Goal: Information Seeking & Learning: Learn about a topic

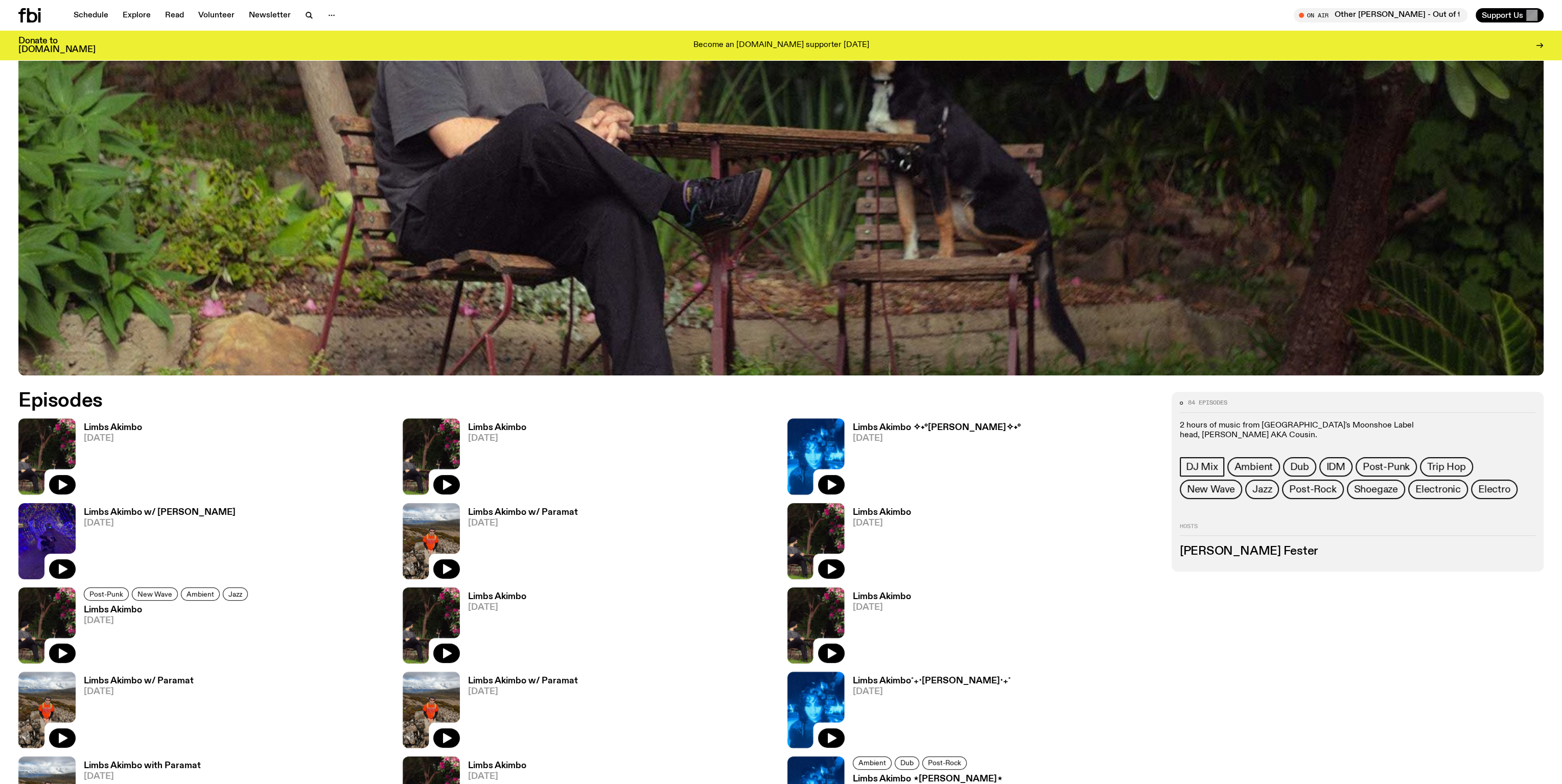
scroll to position [619, 0]
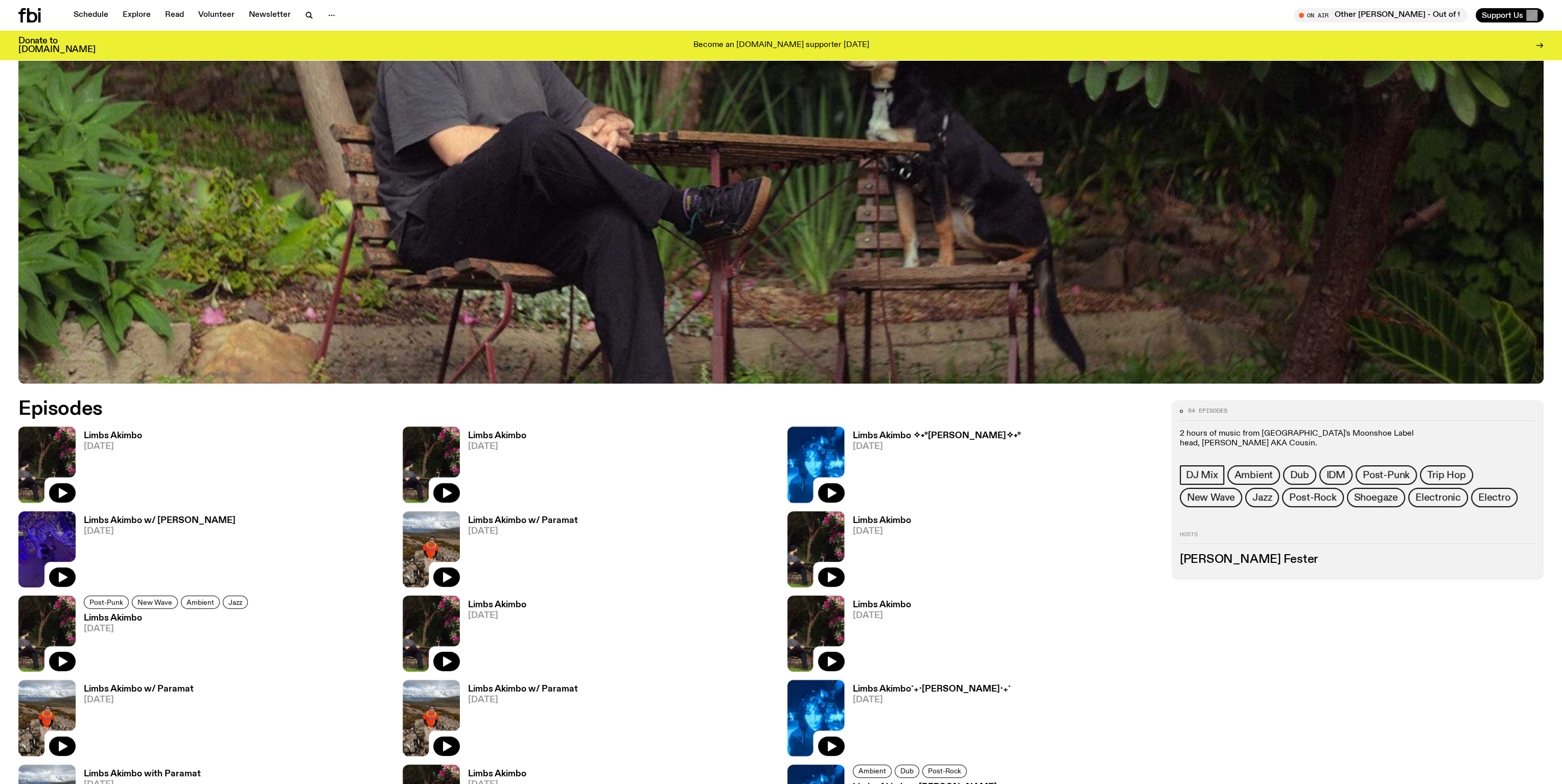
click at [1347, 493] on link "Shoegaze" at bounding box center [1376, 498] width 58 height 19
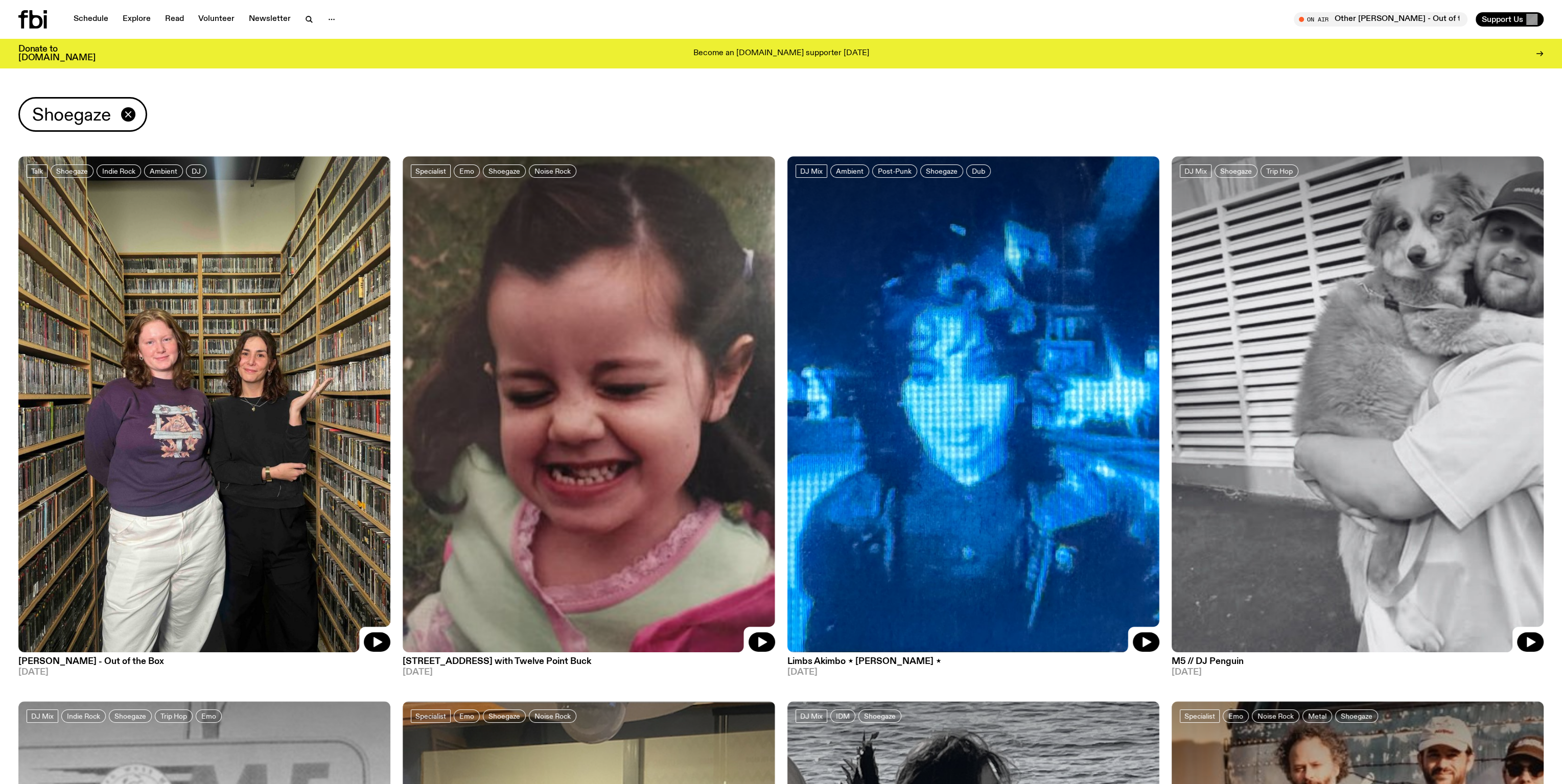
click at [513, 172] on span "Shoegaze" at bounding box center [505, 170] width 32 height 8
click at [126, 117] on icon "button" at bounding box center [129, 115] width 13 height 13
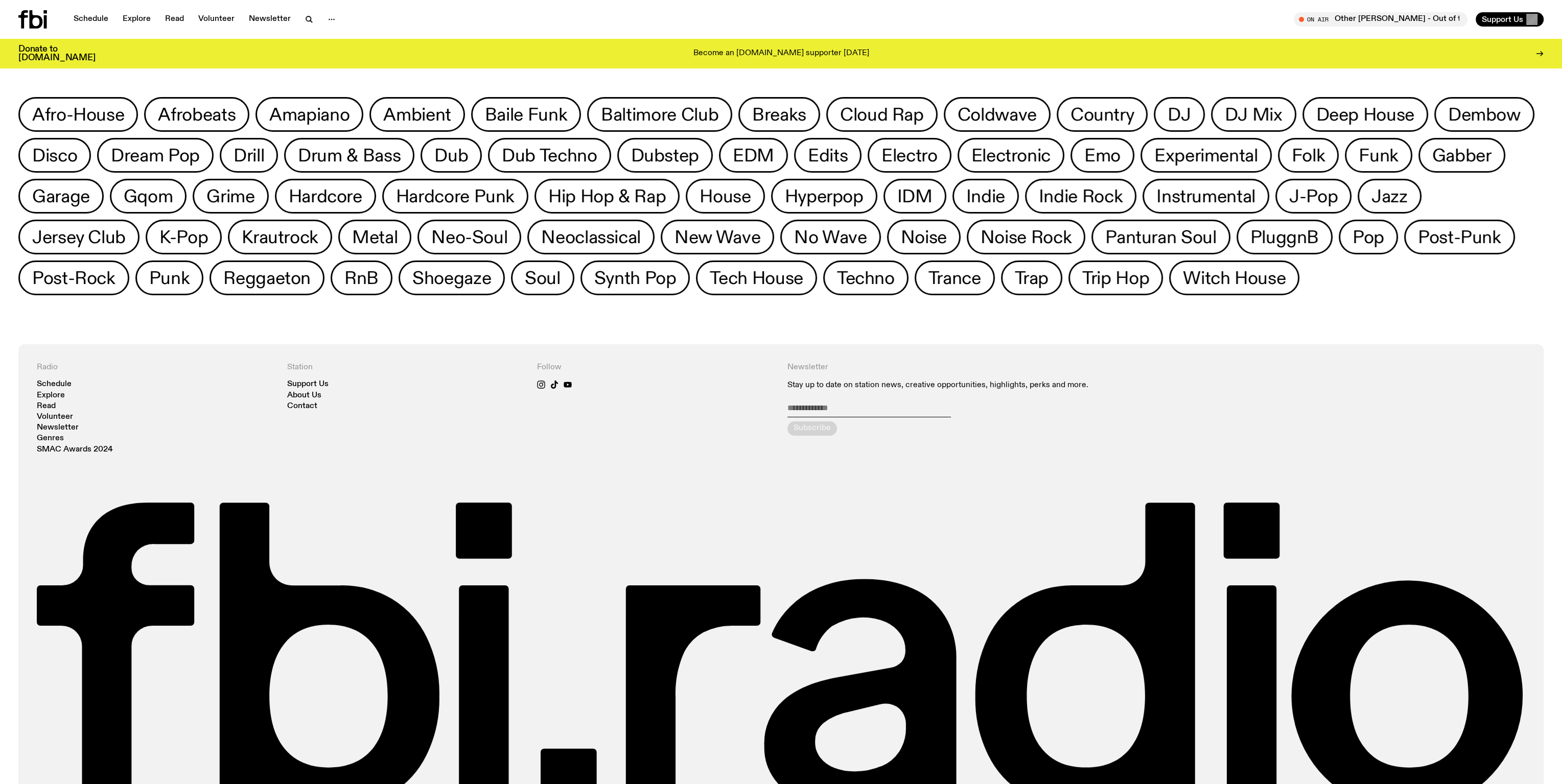
click at [98, 17] on link "Schedule" at bounding box center [91, 19] width 47 height 15
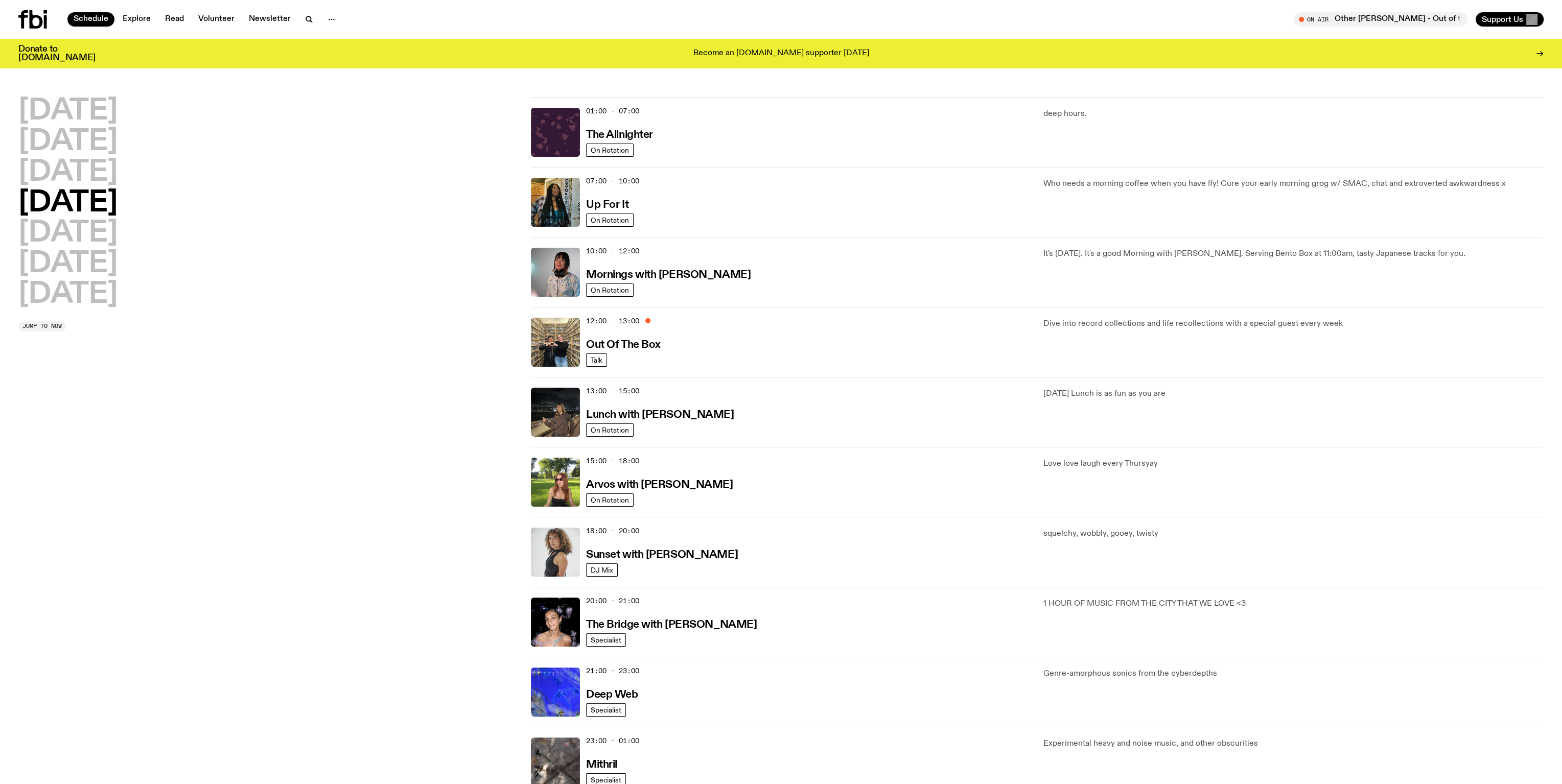
click at [99, 267] on h2 "[DATE]" at bounding box center [67, 263] width 99 height 28
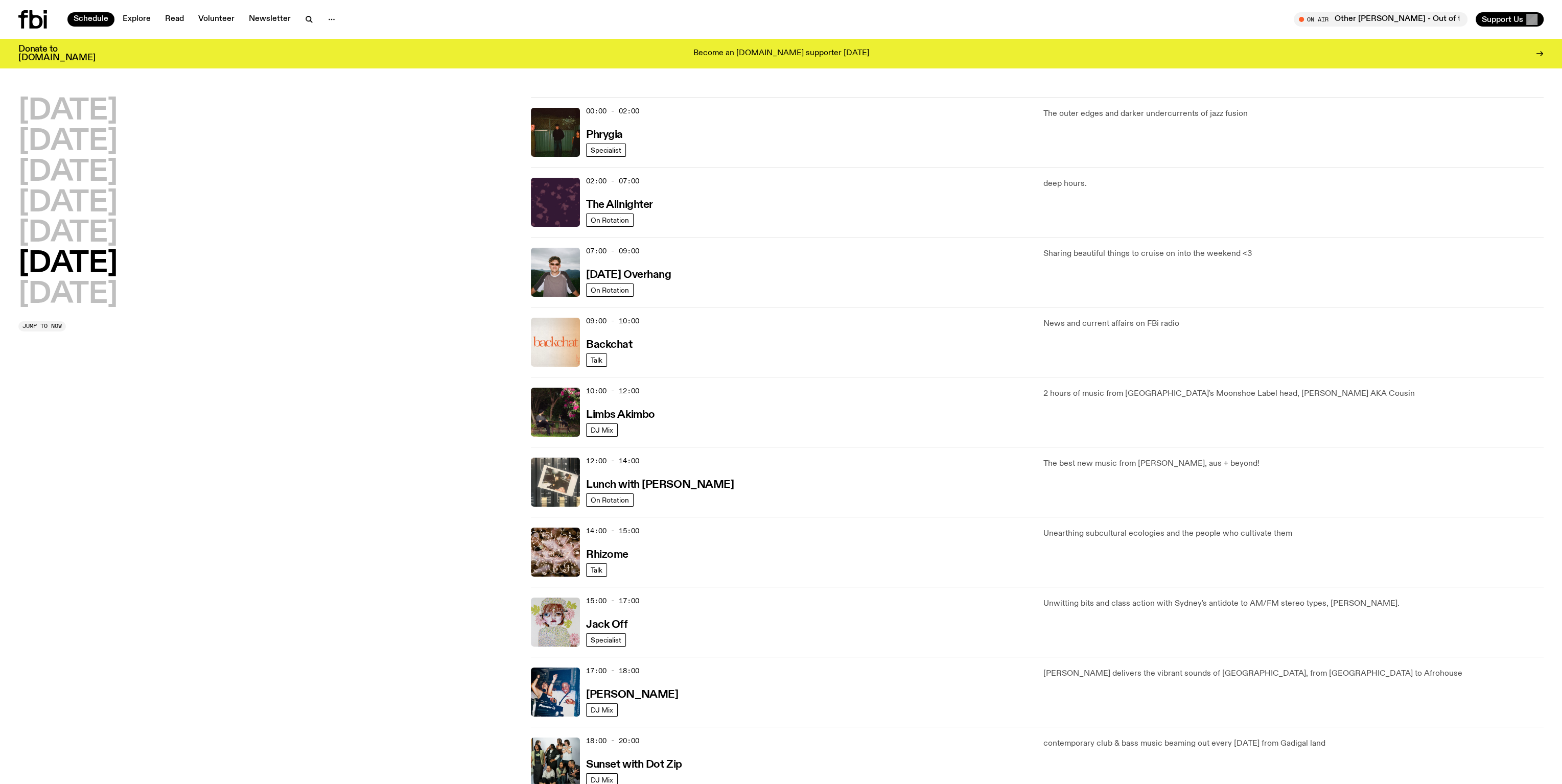
click at [70, 142] on h2 "[DATE]" at bounding box center [67, 142] width 99 height 28
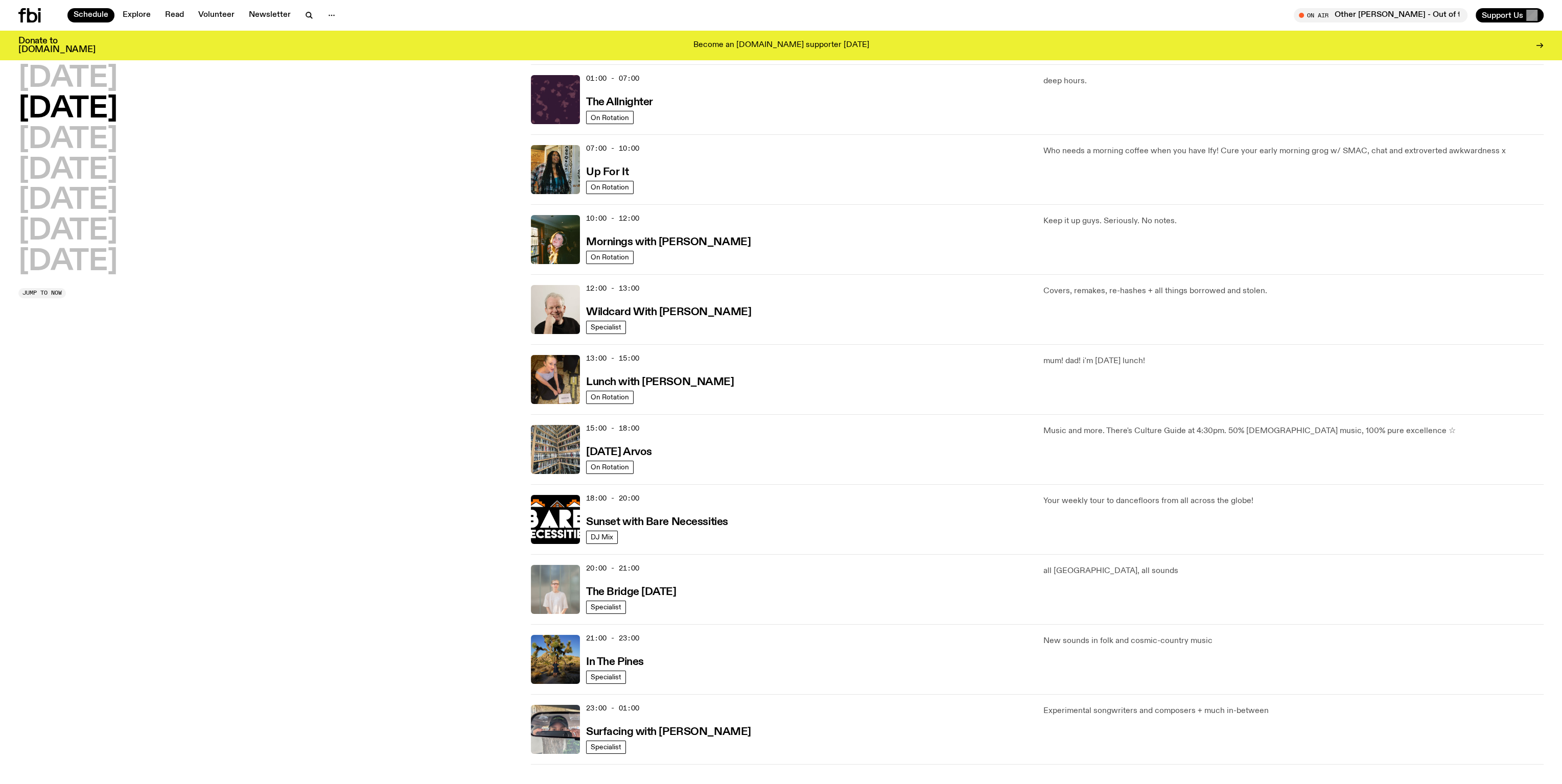
scroll to position [28, 0]
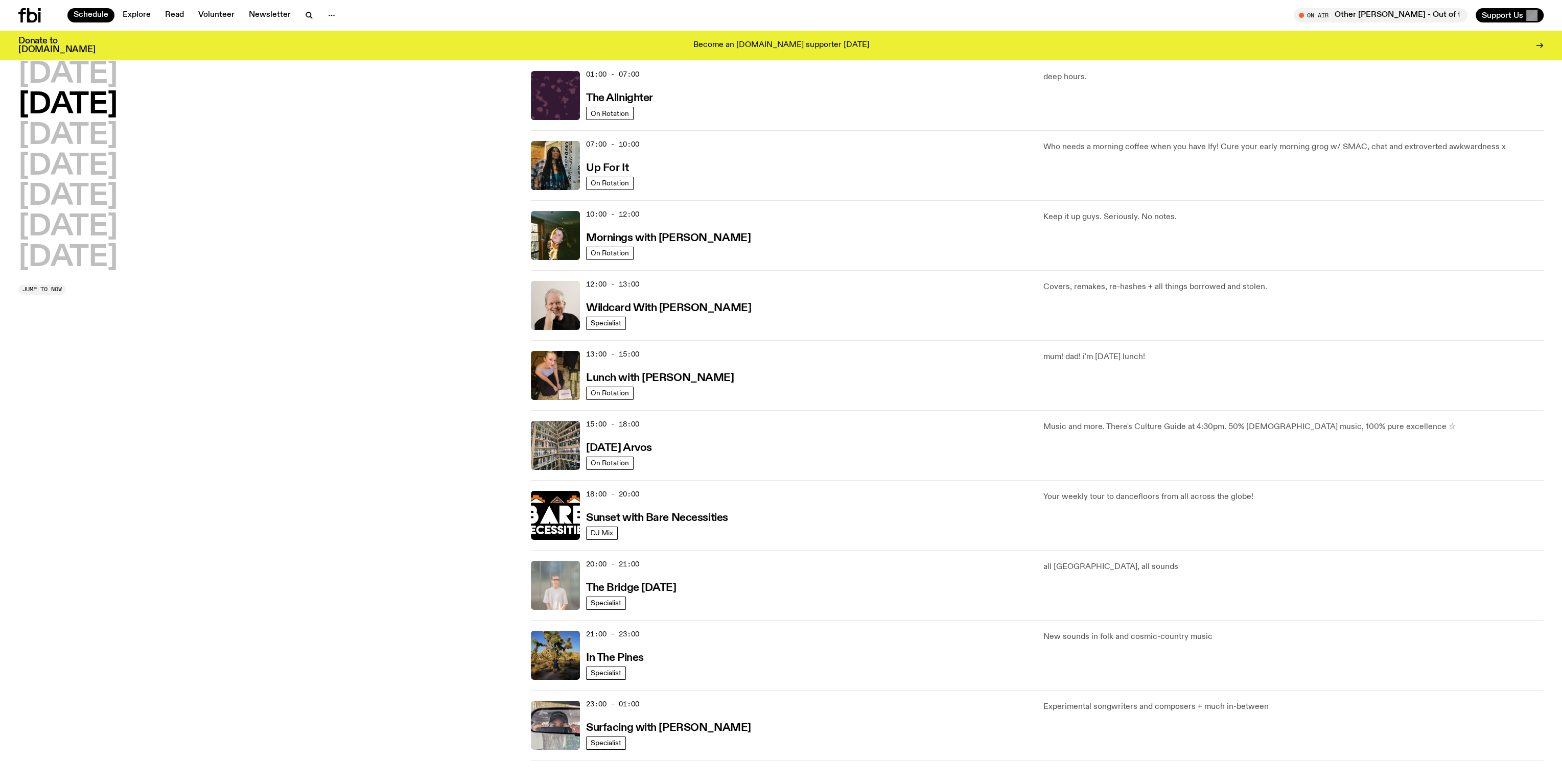
click at [70, 142] on h2 "[DATE]" at bounding box center [67, 136] width 99 height 28
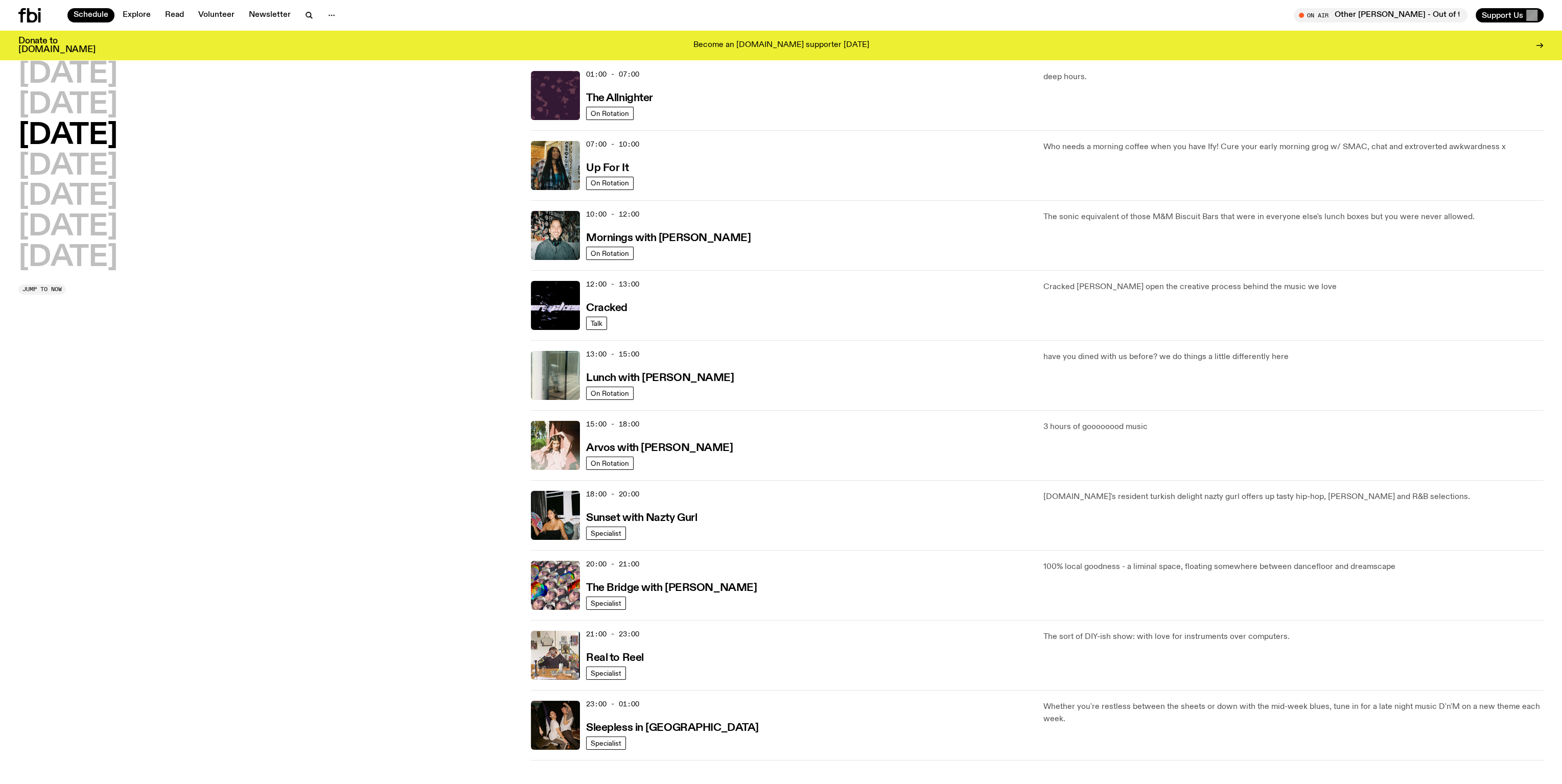
click at [68, 161] on h2 "[DATE]" at bounding box center [67, 166] width 99 height 28
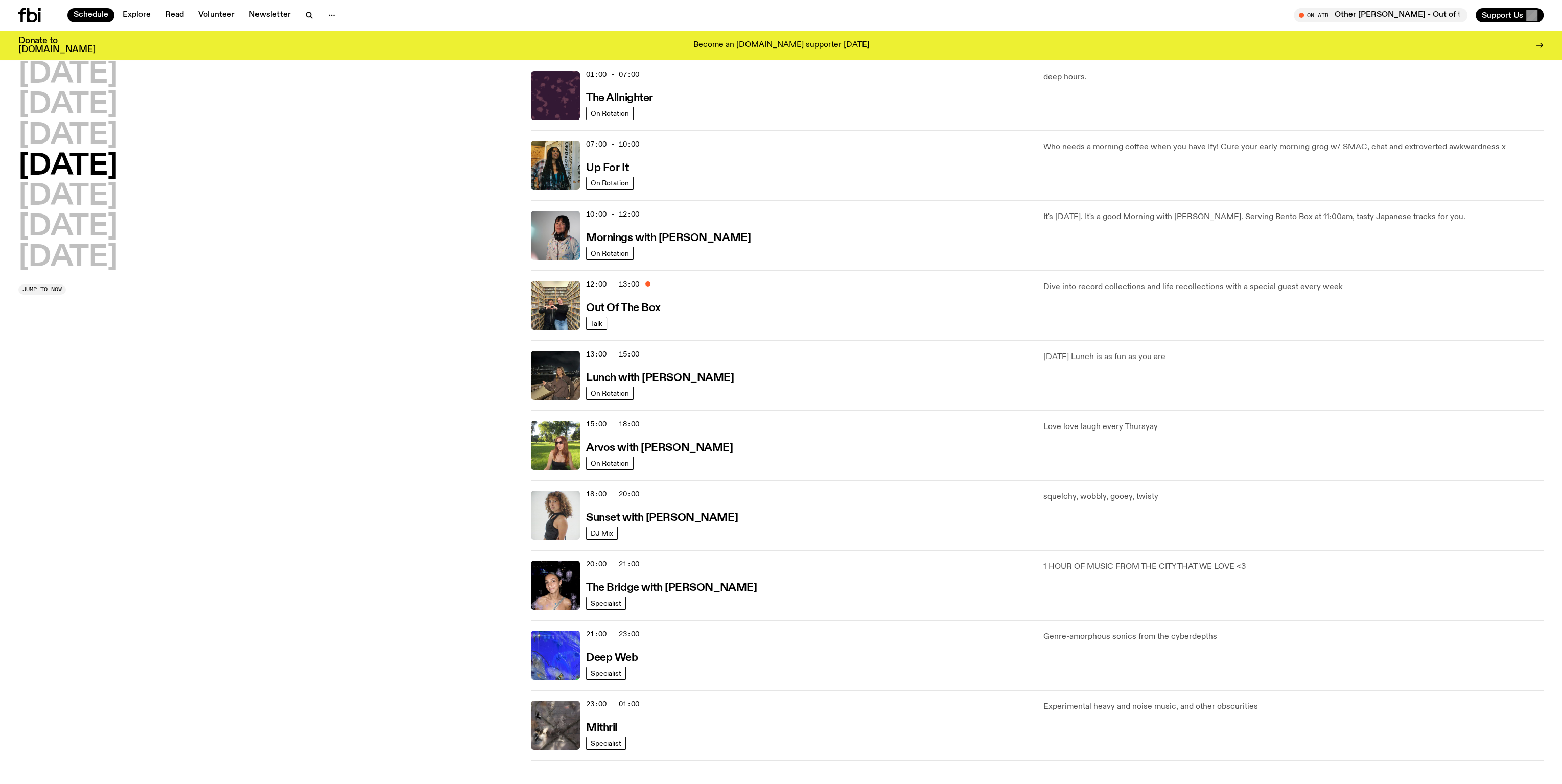
click at [69, 186] on h2 "[DATE]" at bounding box center [67, 196] width 99 height 28
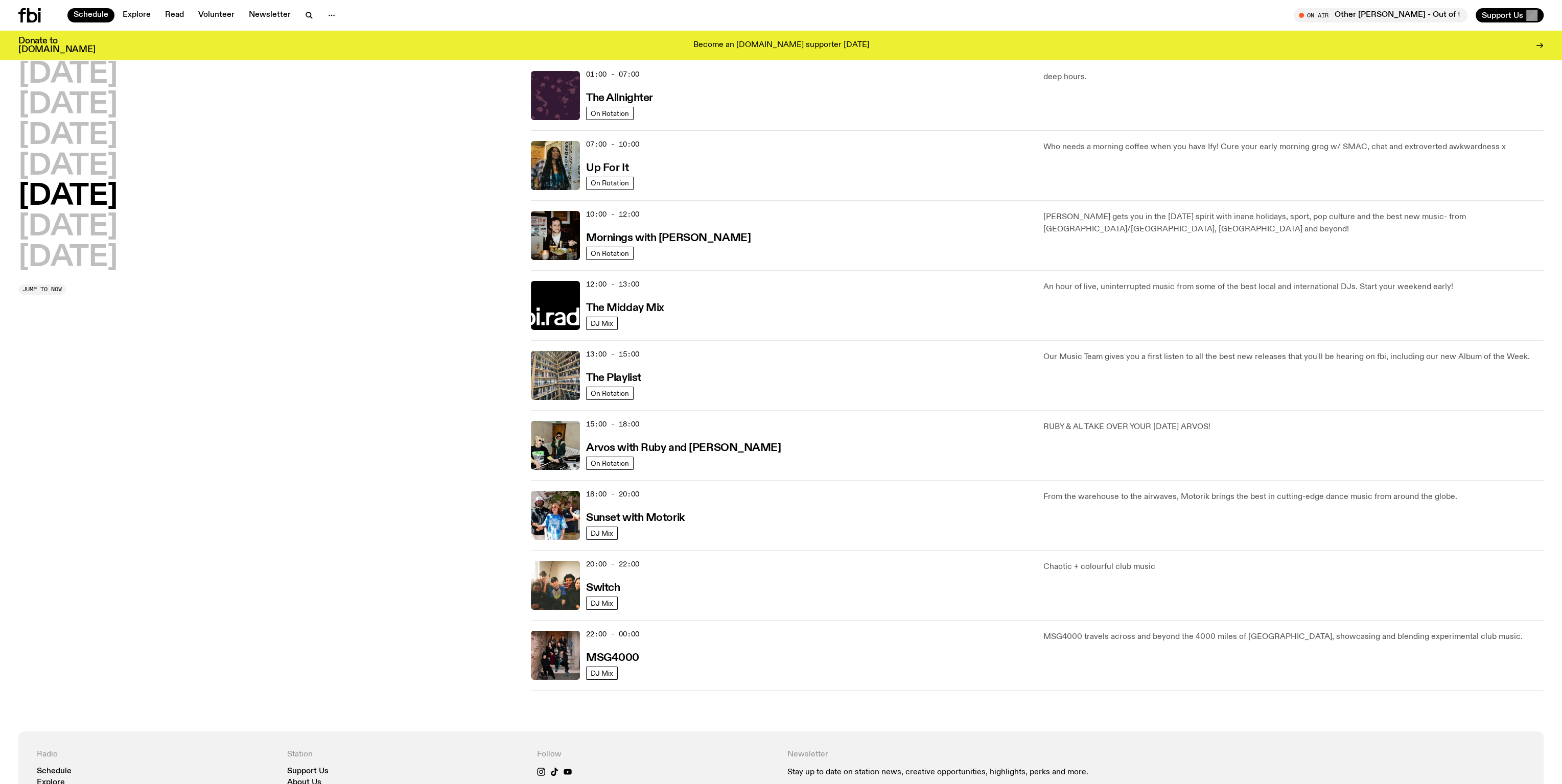
click at [71, 216] on h2 "[DATE]" at bounding box center [67, 227] width 99 height 28
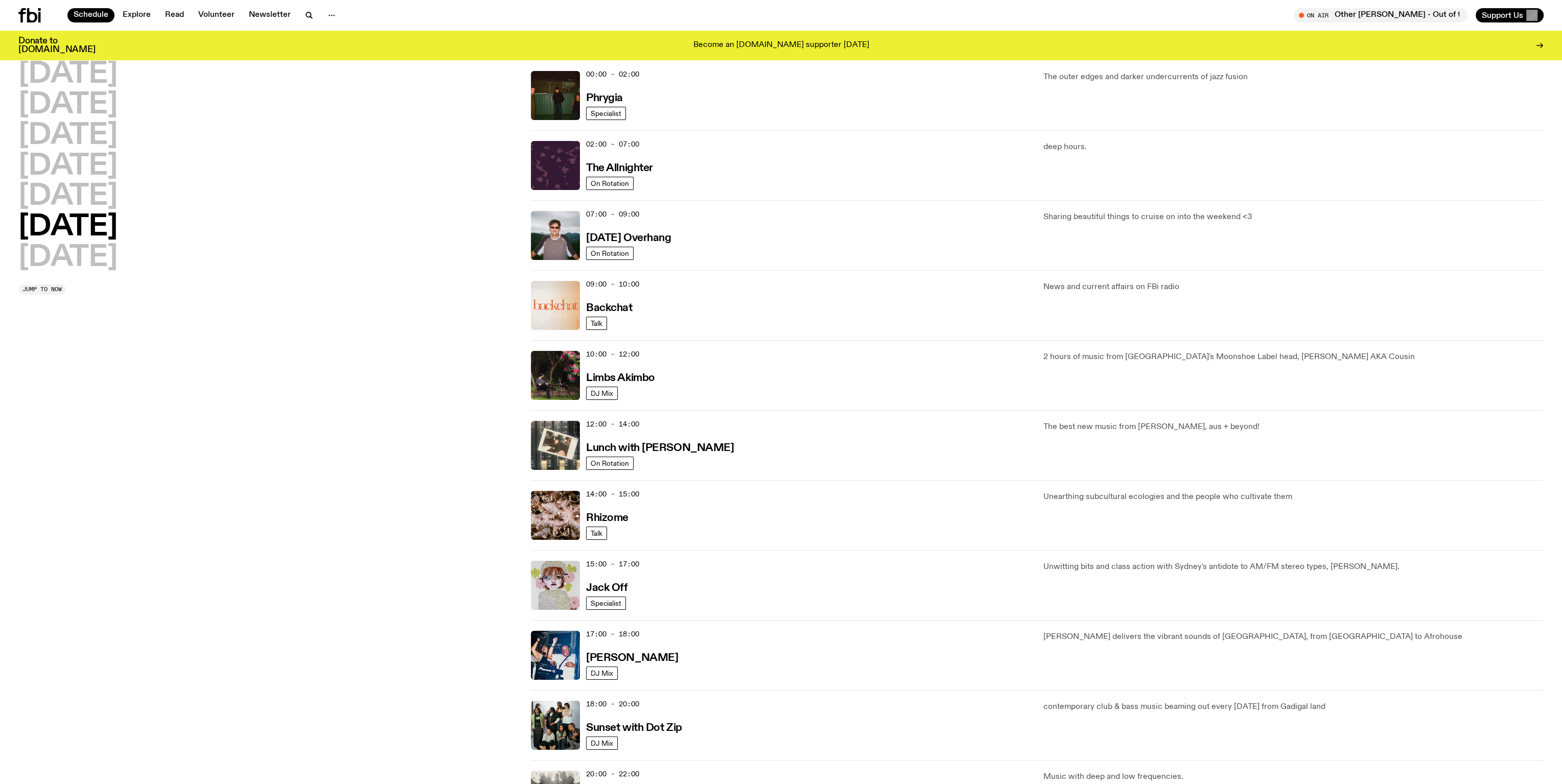
click at [70, 253] on h2 "[DATE]" at bounding box center [67, 258] width 99 height 28
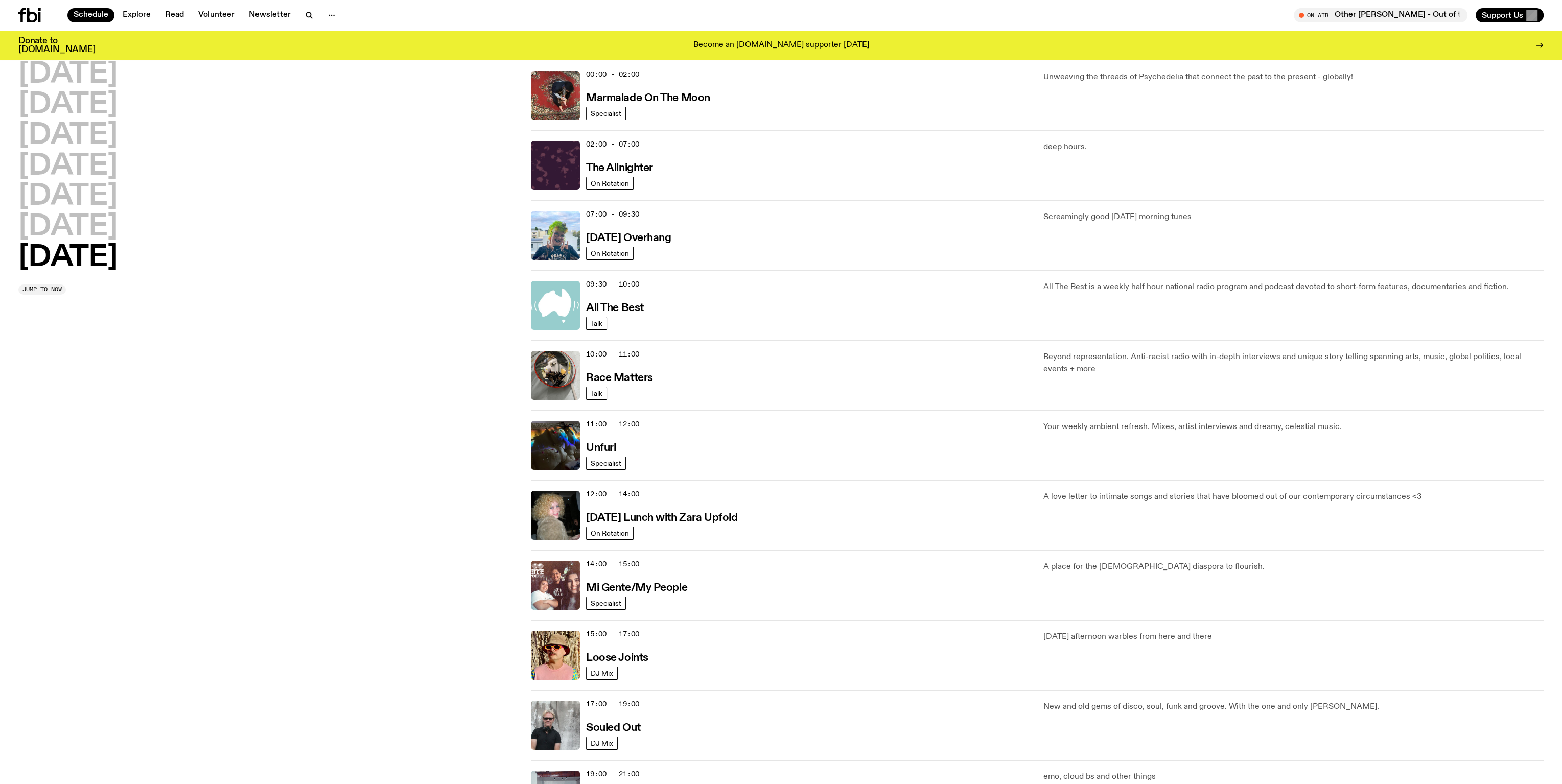
click at [67, 224] on h2 "[DATE]" at bounding box center [67, 227] width 99 height 28
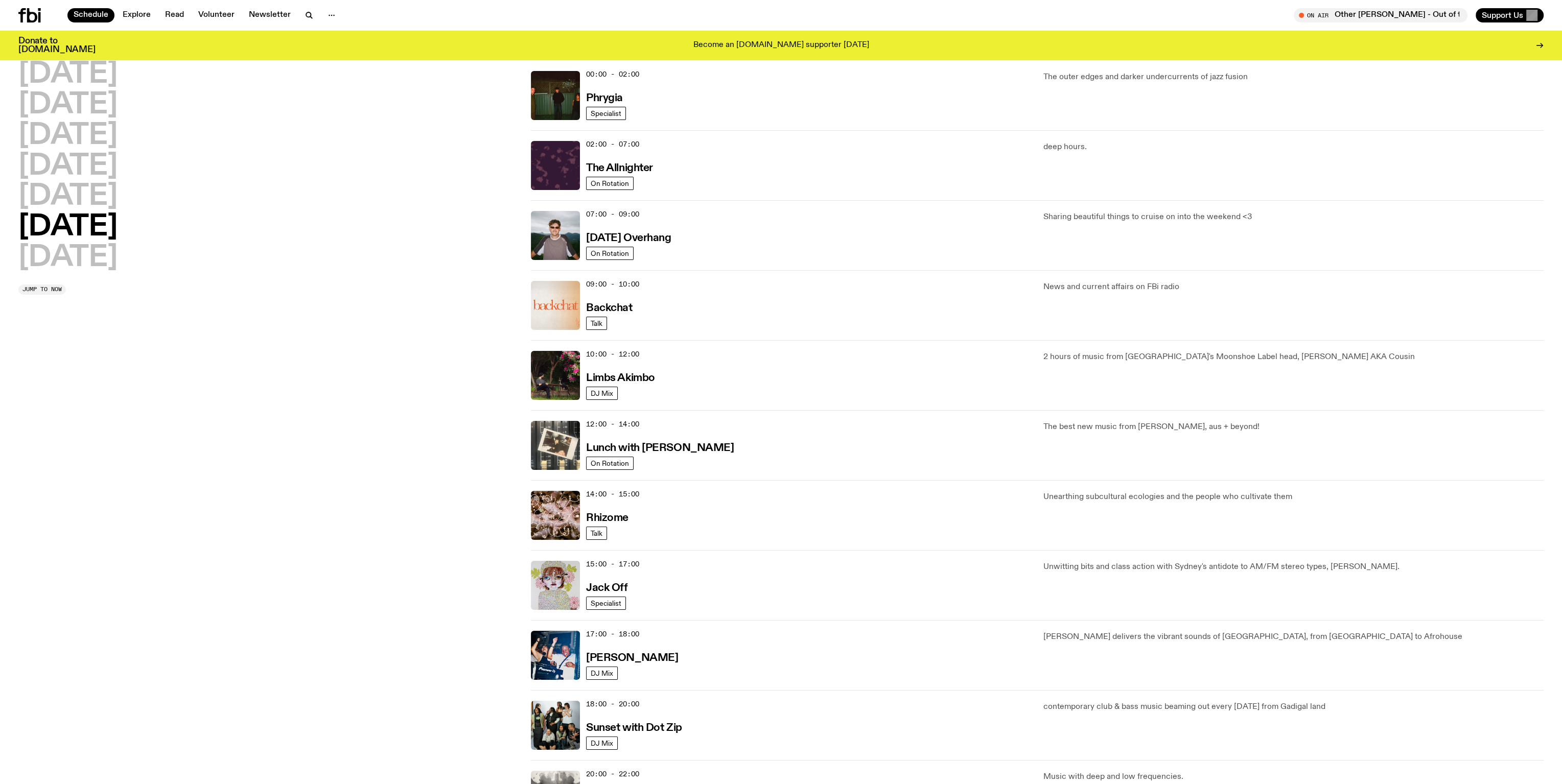
click at [76, 177] on h2 "[DATE]" at bounding box center [67, 166] width 99 height 28
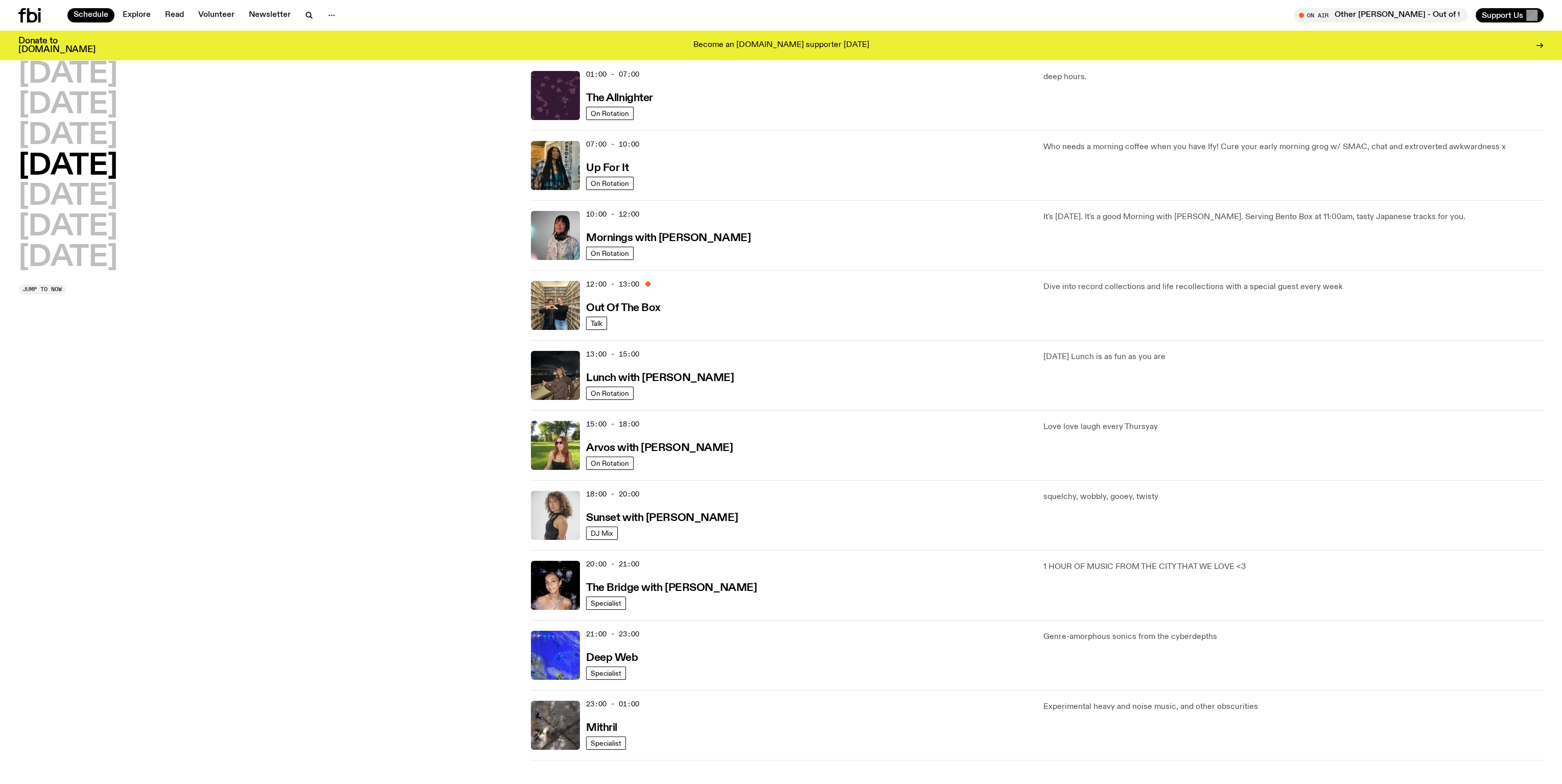
click at [70, 80] on h2 "[DATE]" at bounding box center [67, 74] width 99 height 28
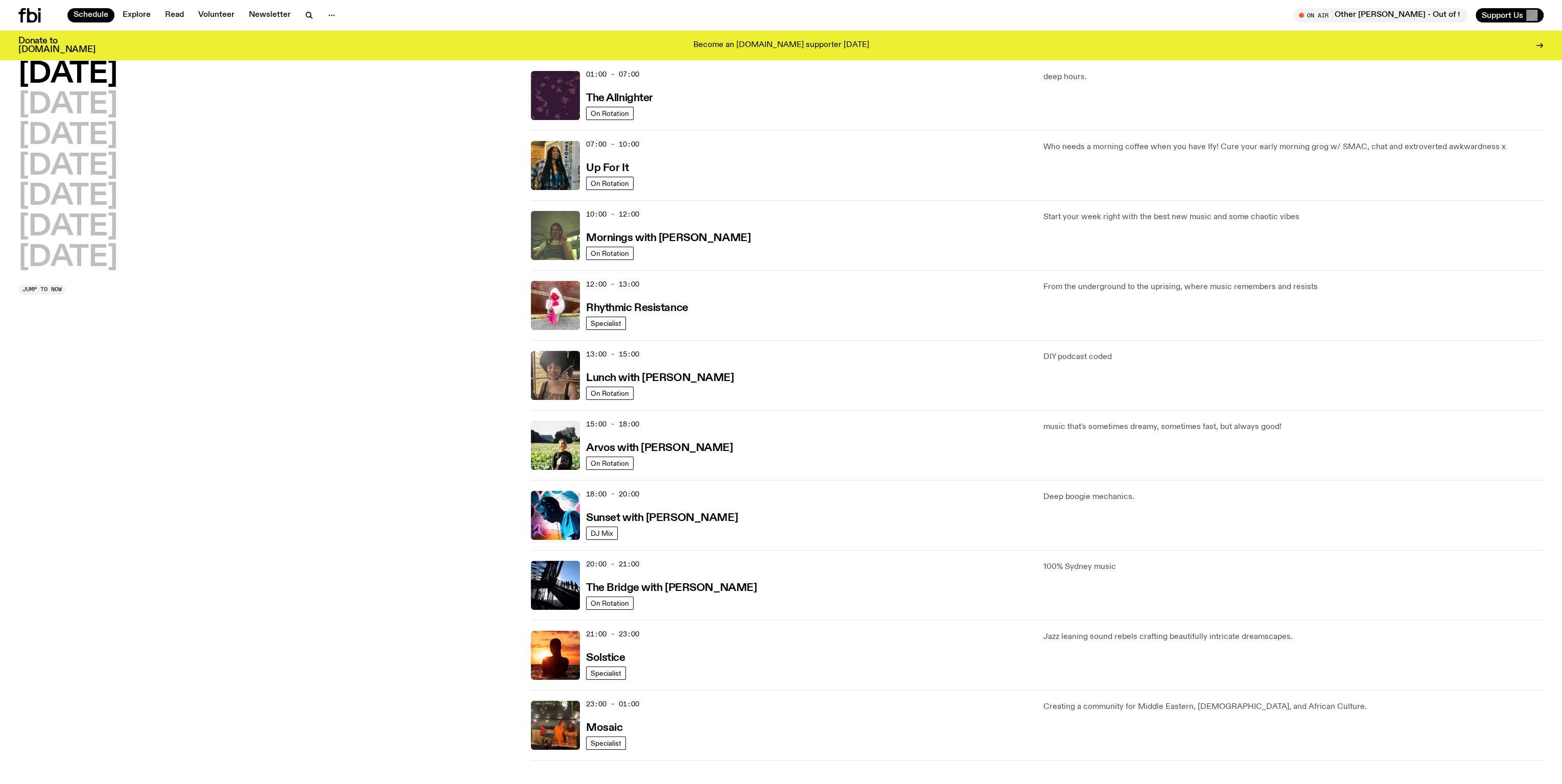
click at [261, 106] on div "[DATE] [DATE] [DATE] [DATE] [DATE] [DATE] [DATE]" at bounding box center [268, 166] width 500 height 212
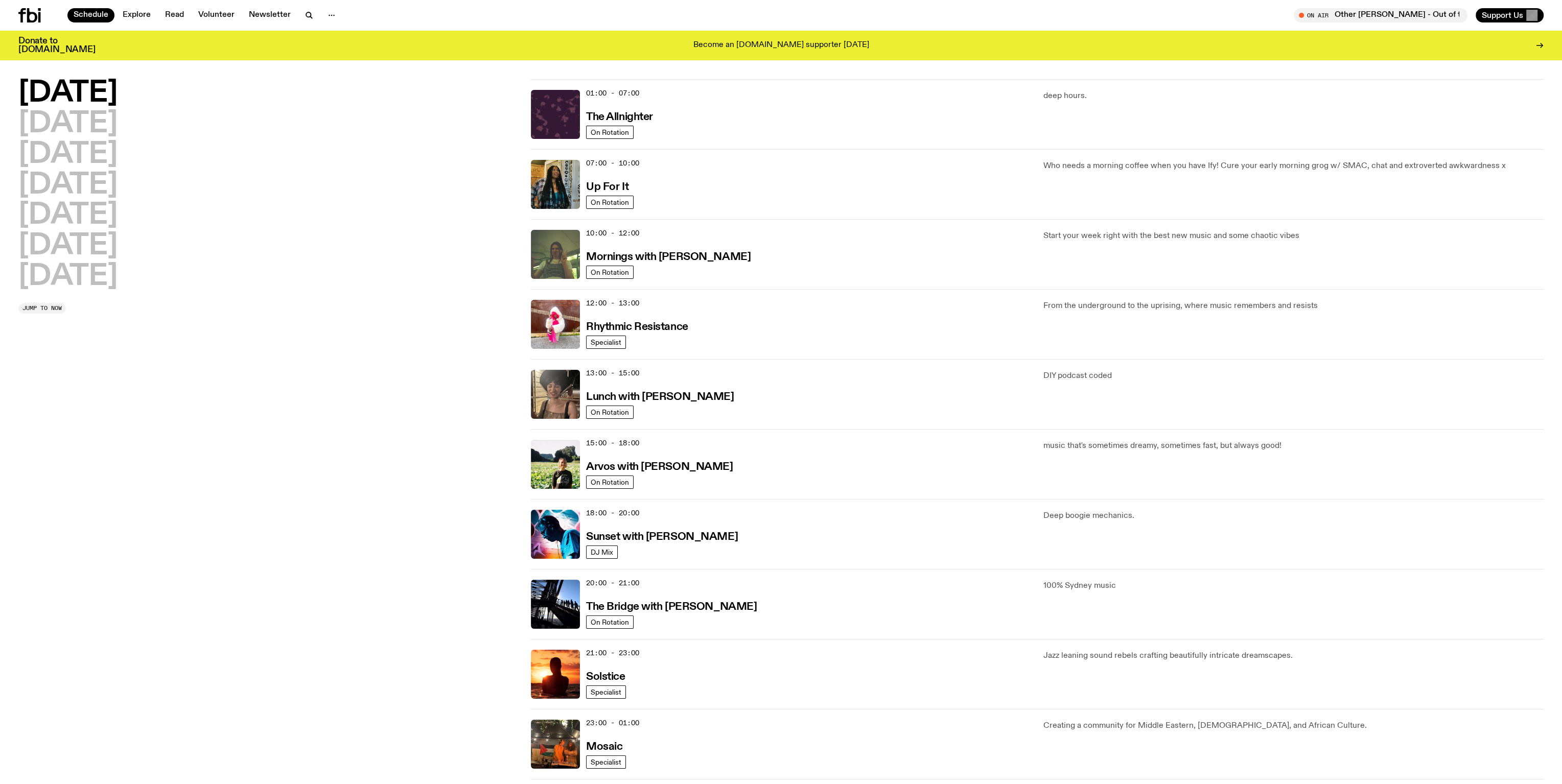
scroll to position [0, 0]
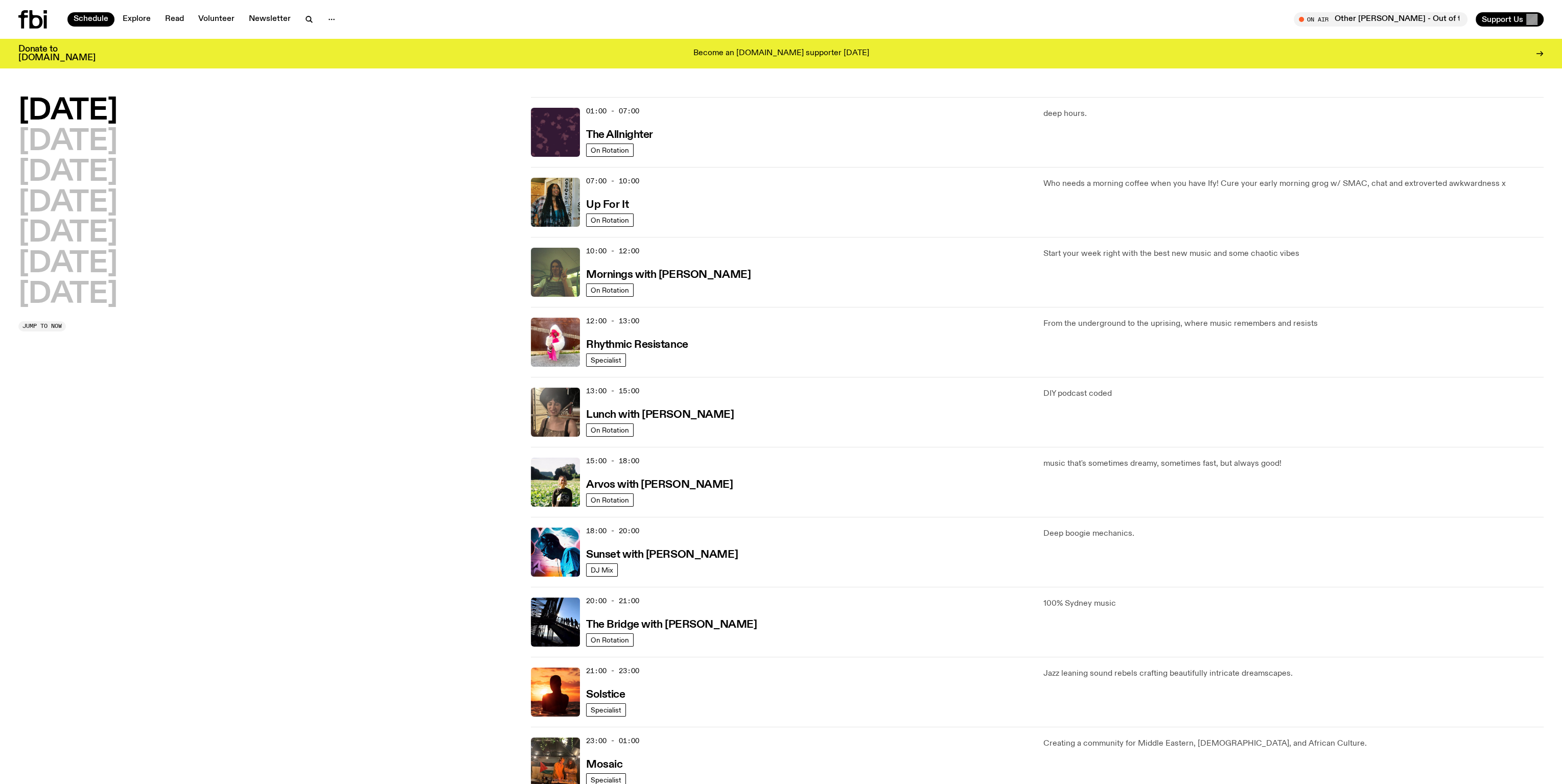
click at [39, 325] on span "Jump to now" at bounding box center [42, 326] width 40 height 6
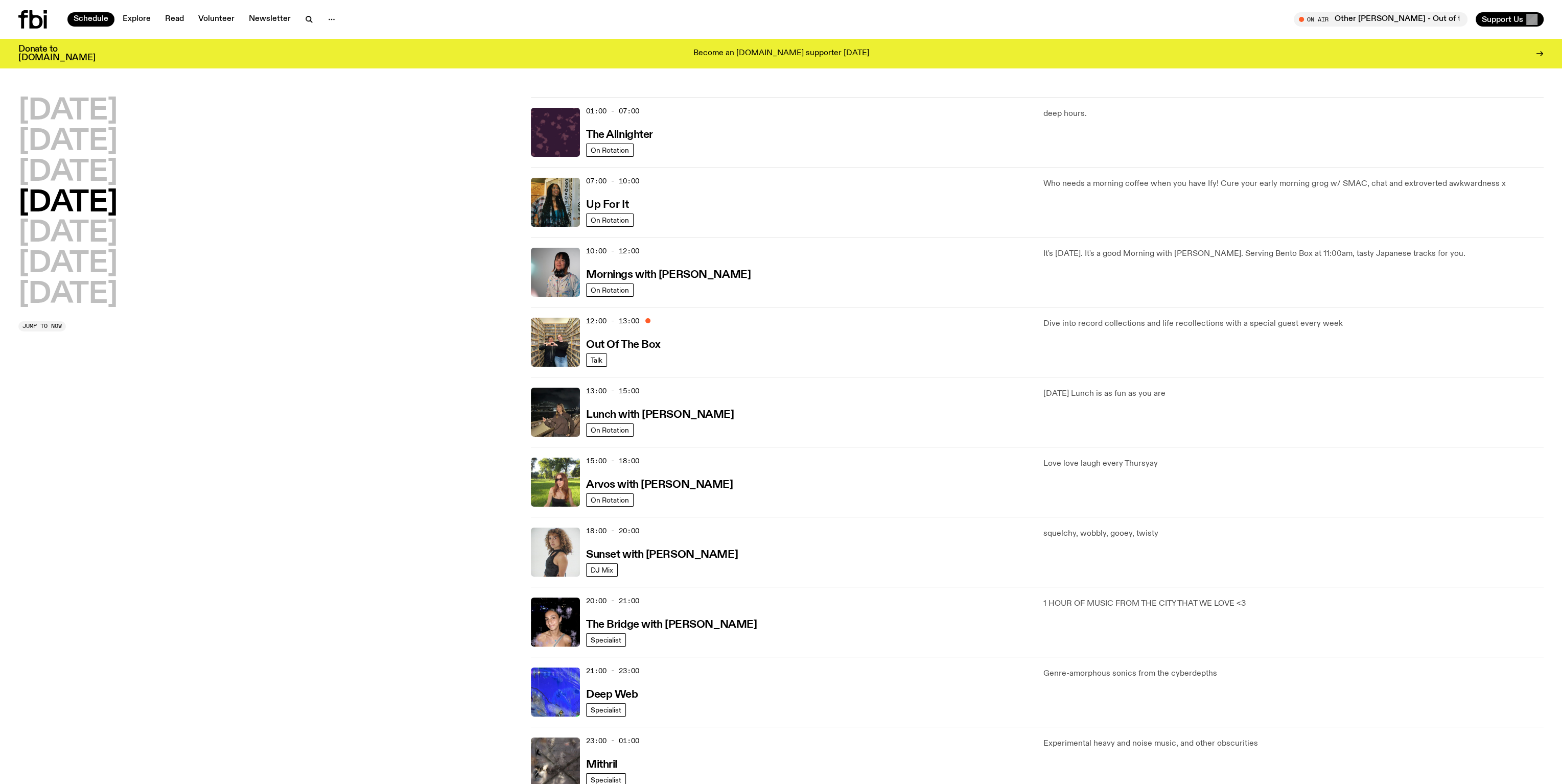
click at [563, 409] on img at bounding box center [556, 412] width 49 height 49
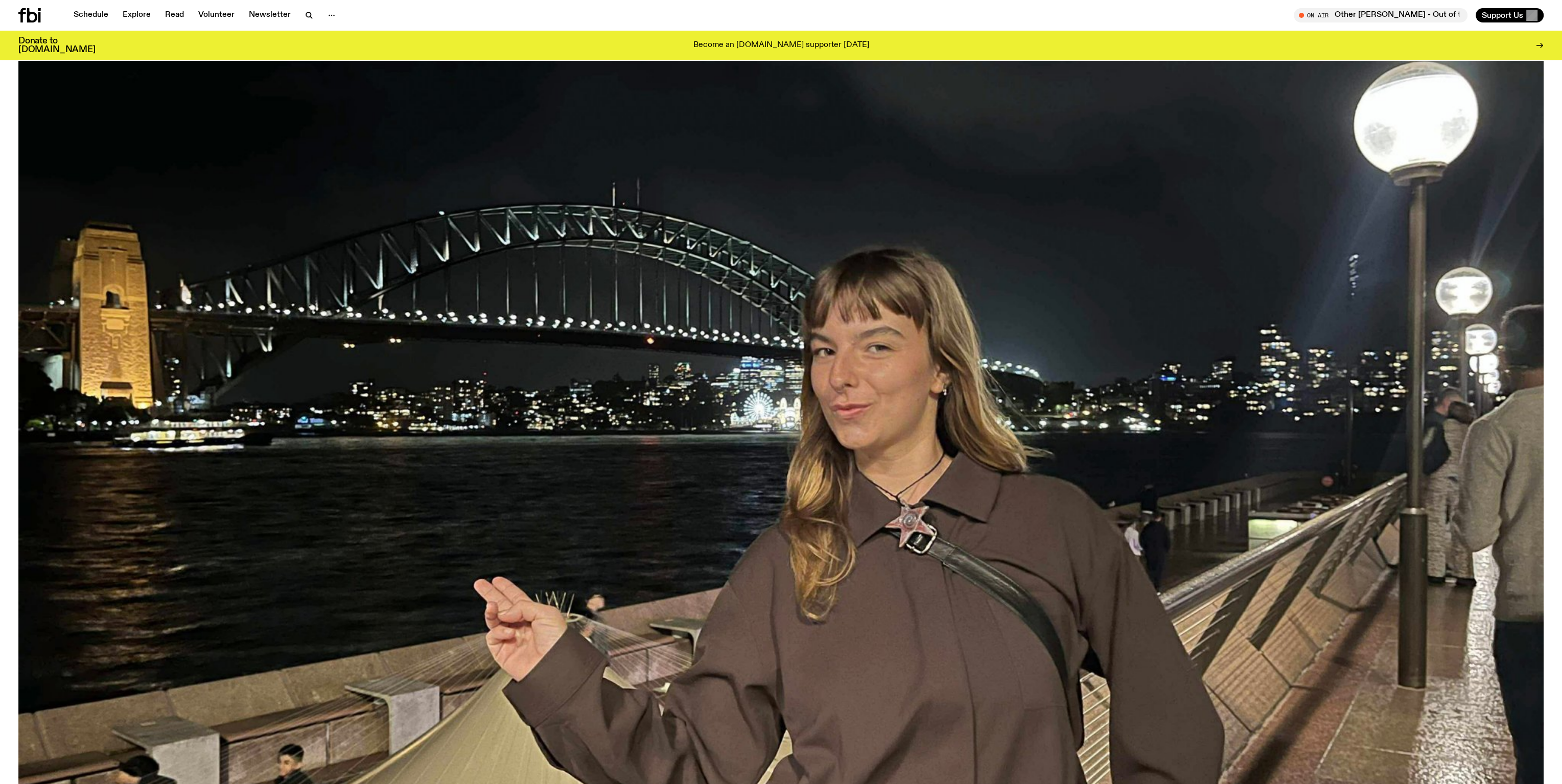
scroll to position [100, 0]
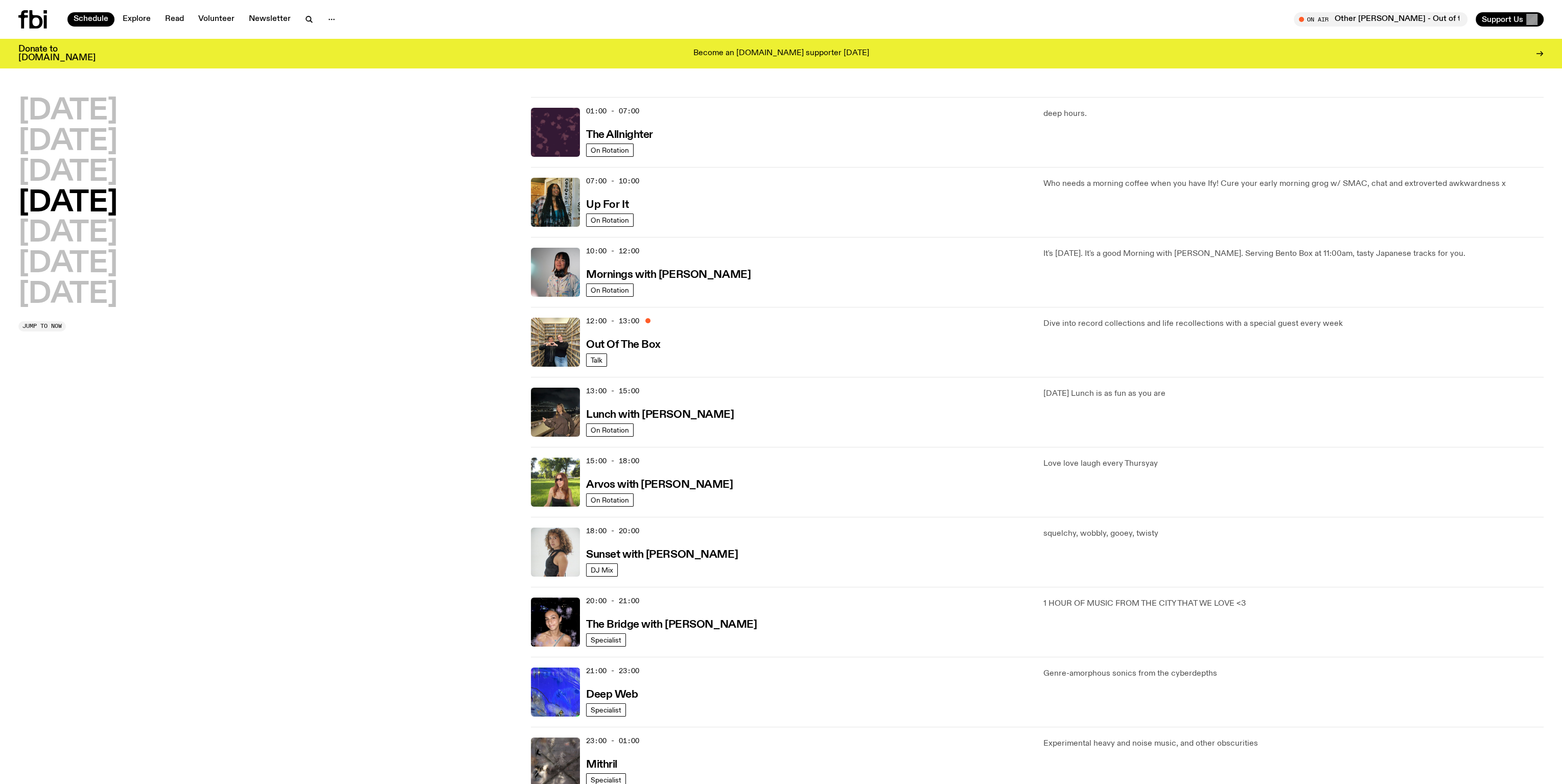
click at [546, 484] on img at bounding box center [556, 482] width 49 height 49
click at [558, 332] on img at bounding box center [556, 342] width 49 height 49
